Goal: Task Accomplishment & Management: Complete application form

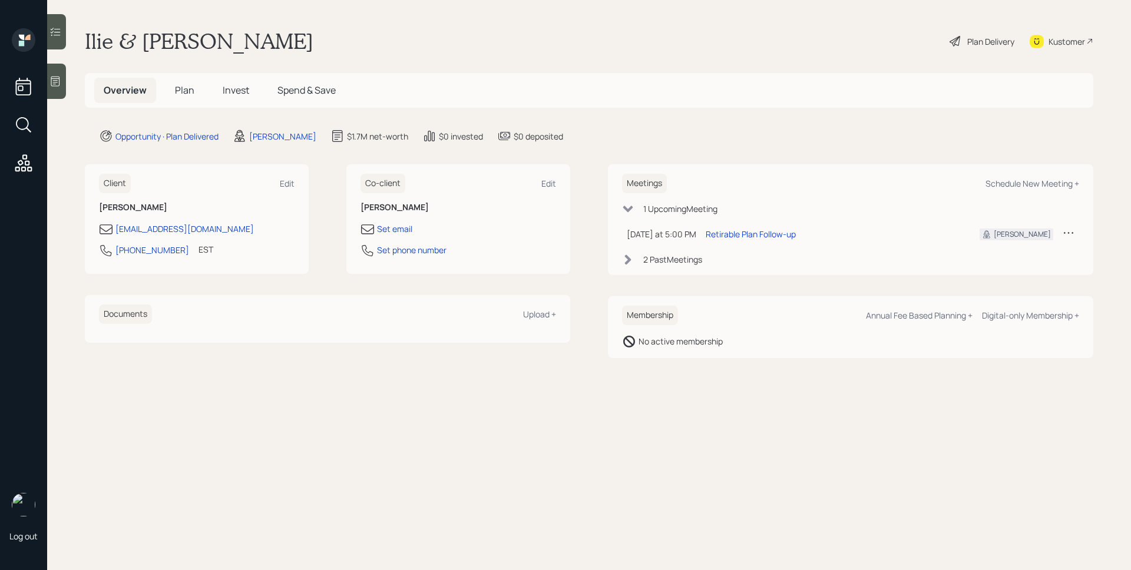
click at [186, 85] on span "Plan" at bounding box center [184, 90] width 19 height 13
